Goal: Task Accomplishment & Management: Use online tool/utility

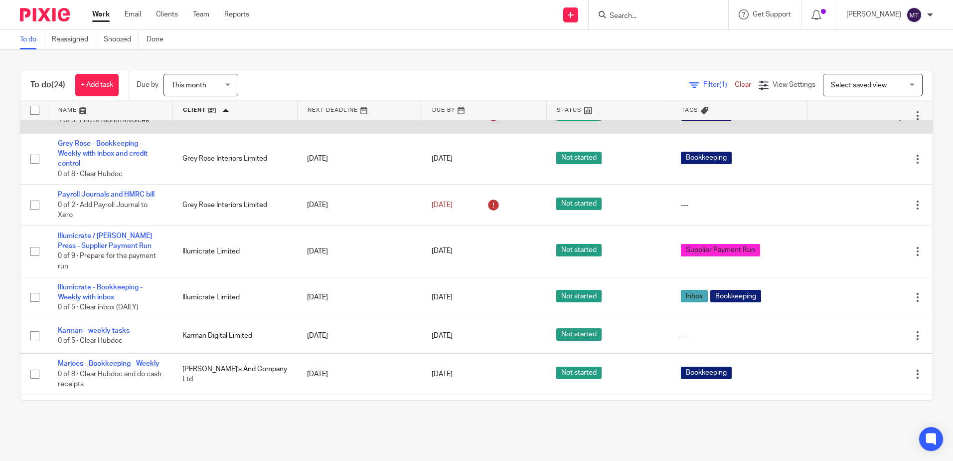
scroll to position [100, 0]
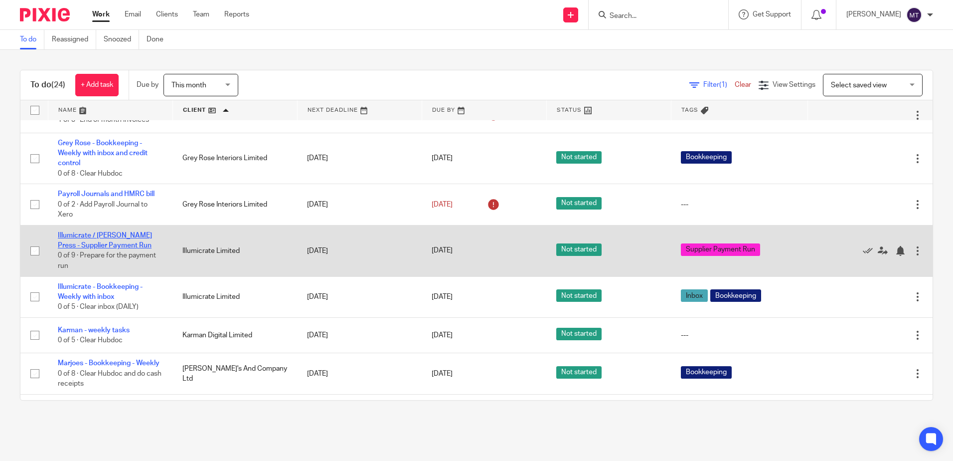
click at [116, 239] on link "Illumicrate / [PERSON_NAME] Press - Supplier Payment Run" at bounding box center [105, 240] width 94 height 17
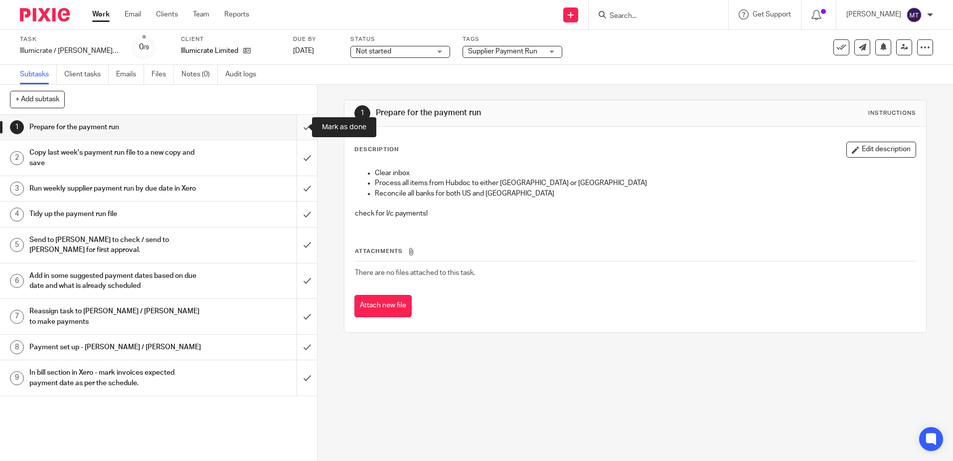
click at [296, 127] on input "submit" at bounding box center [158, 127] width 317 height 25
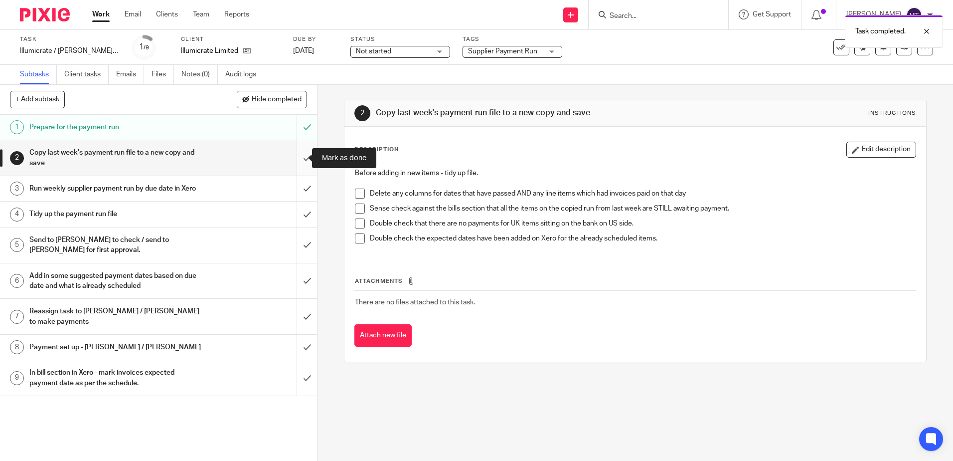
click at [297, 158] on input "submit" at bounding box center [158, 157] width 317 height 35
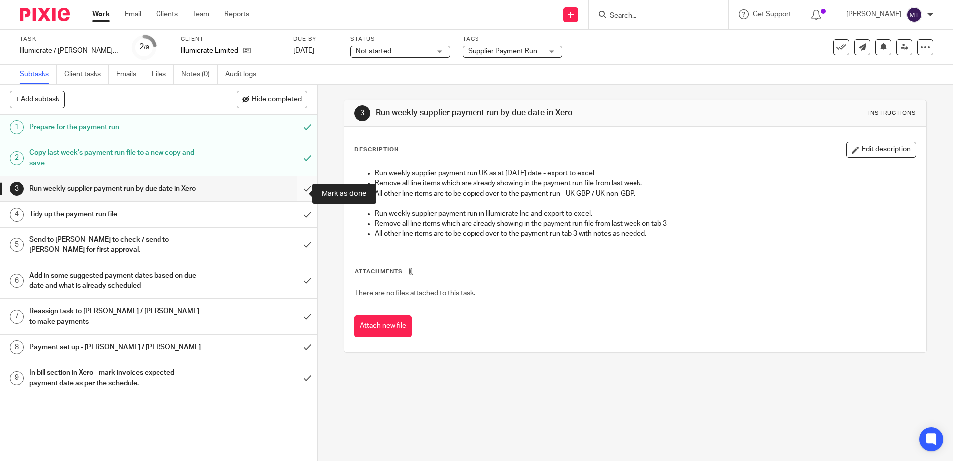
click at [295, 195] on input "submit" at bounding box center [158, 188] width 317 height 25
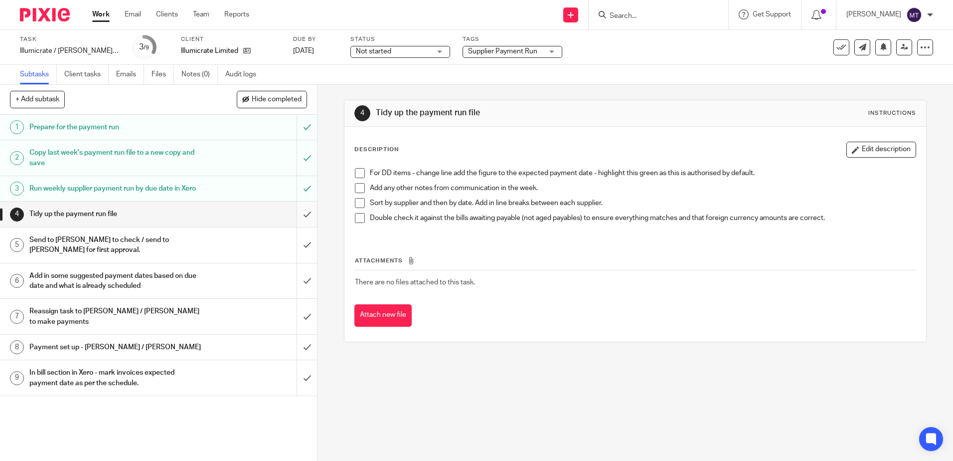
click at [296, 225] on input "submit" at bounding box center [158, 213] width 317 height 25
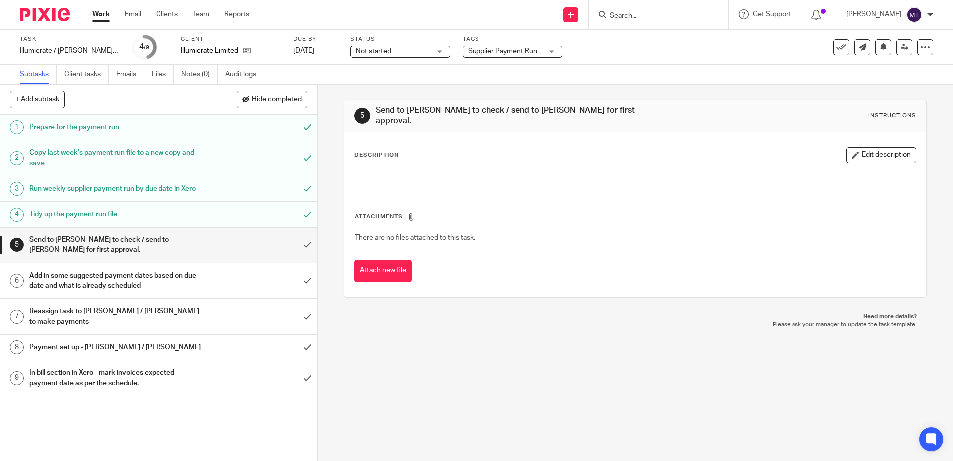
click at [98, 13] on link "Work" at bounding box center [100, 14] width 17 height 10
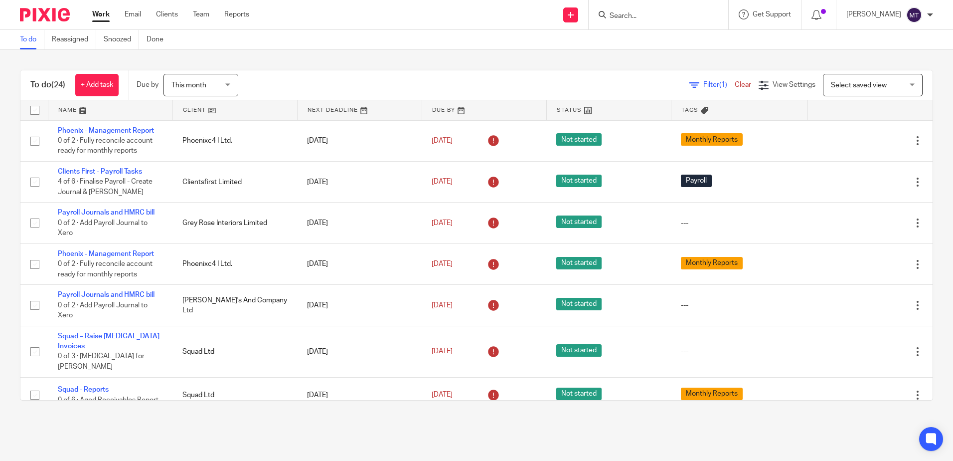
click at [186, 111] on link at bounding box center [235, 110] width 124 height 20
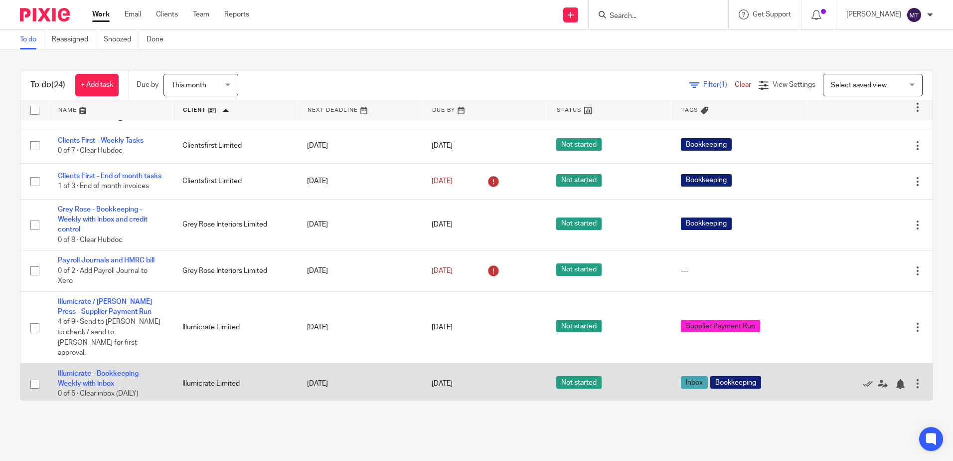
scroll to position [150, 0]
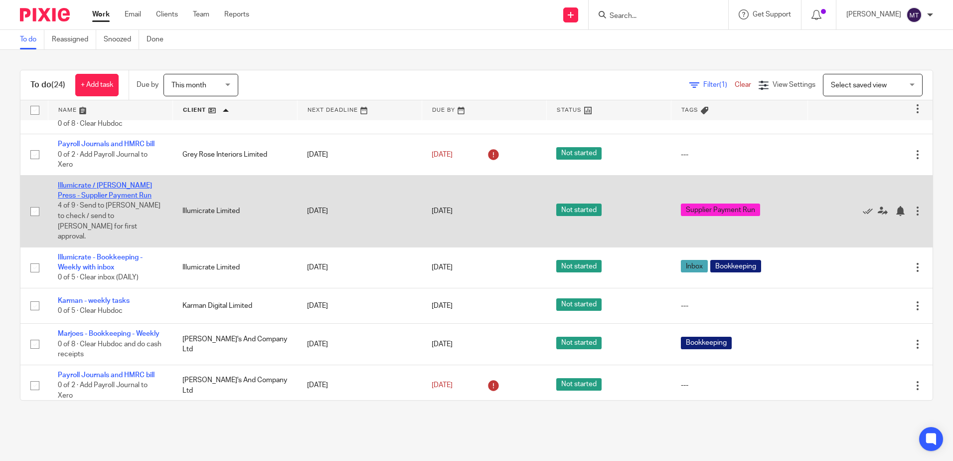
click at [109, 197] on link "Illumicrate / [PERSON_NAME] Press - Supplier Payment Run" at bounding box center [105, 190] width 94 height 17
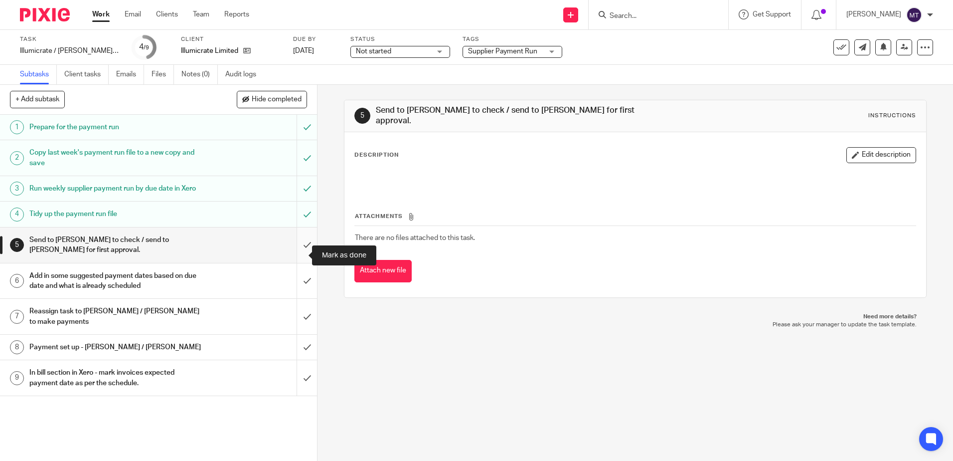
click at [296, 254] on input "submit" at bounding box center [158, 244] width 317 height 35
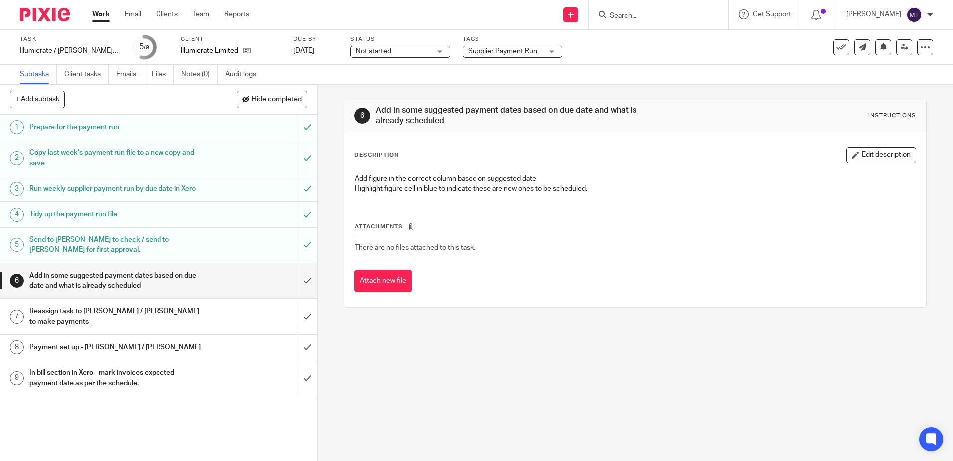
click at [100, 16] on link "Work" at bounding box center [100, 14] width 17 height 10
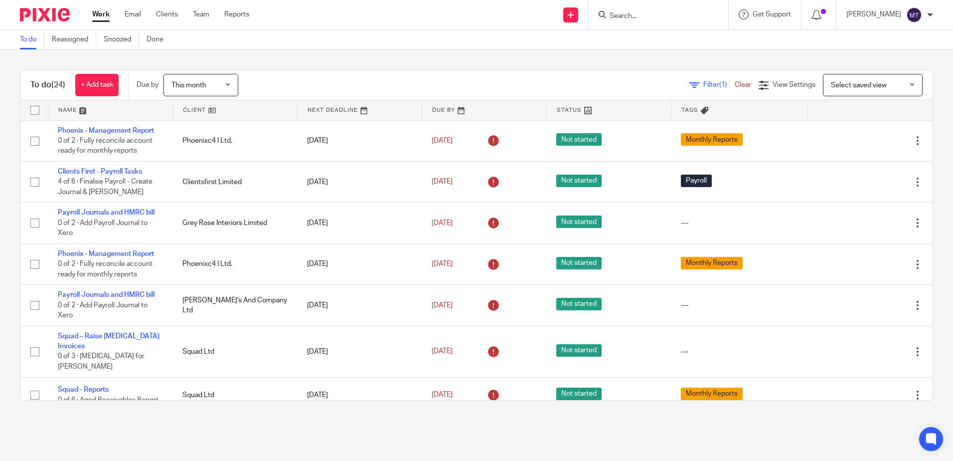
click at [190, 109] on link at bounding box center [235, 110] width 124 height 20
